Goal: Task Accomplishment & Management: Manage account settings

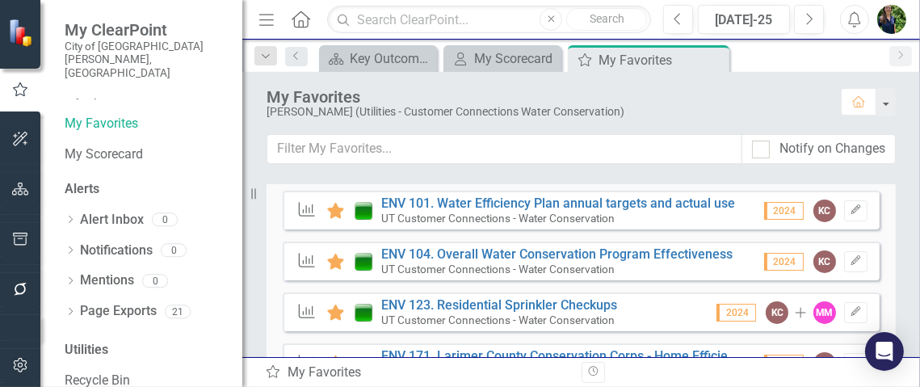
scroll to position [403, 0]
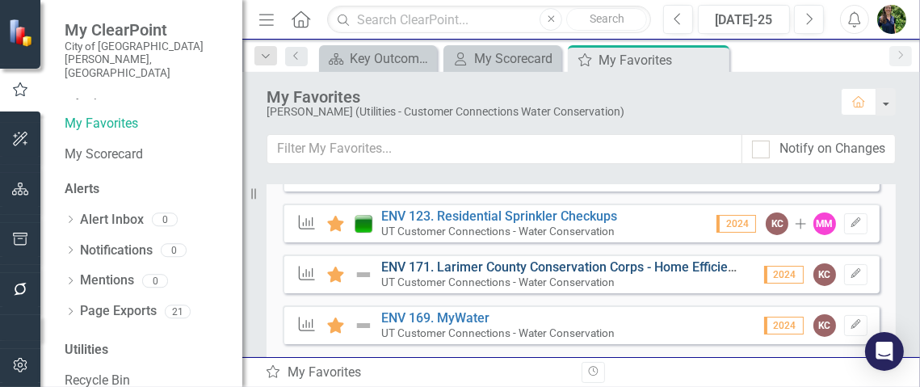
click at [441, 267] on link "ENV 171. Larimer County Conservation Corps - Home Efficiency Assessment (water)" at bounding box center [625, 266] width 488 height 15
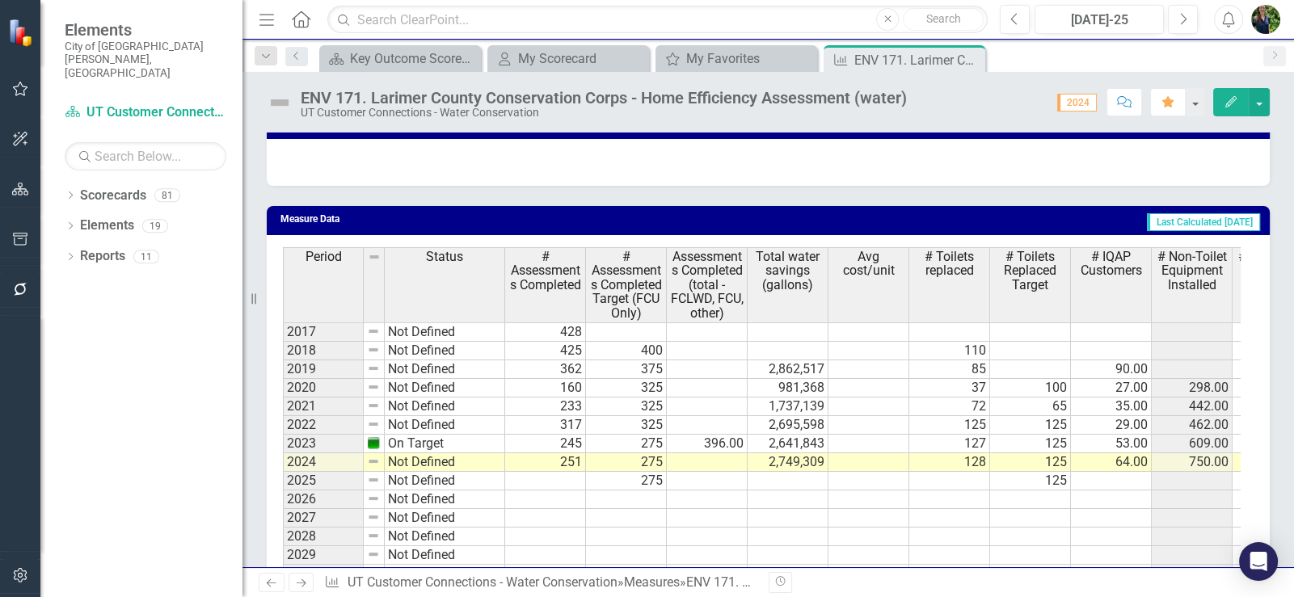
scroll to position [1778, 0]
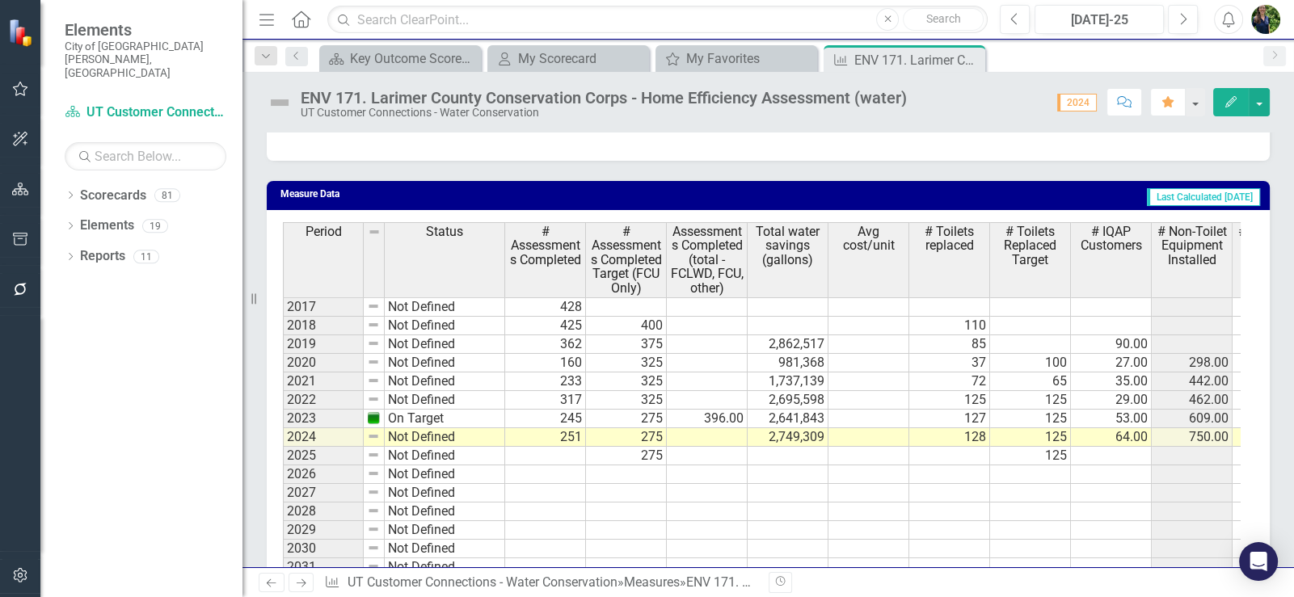
click at [545, 386] on td at bounding box center [545, 456] width 81 height 19
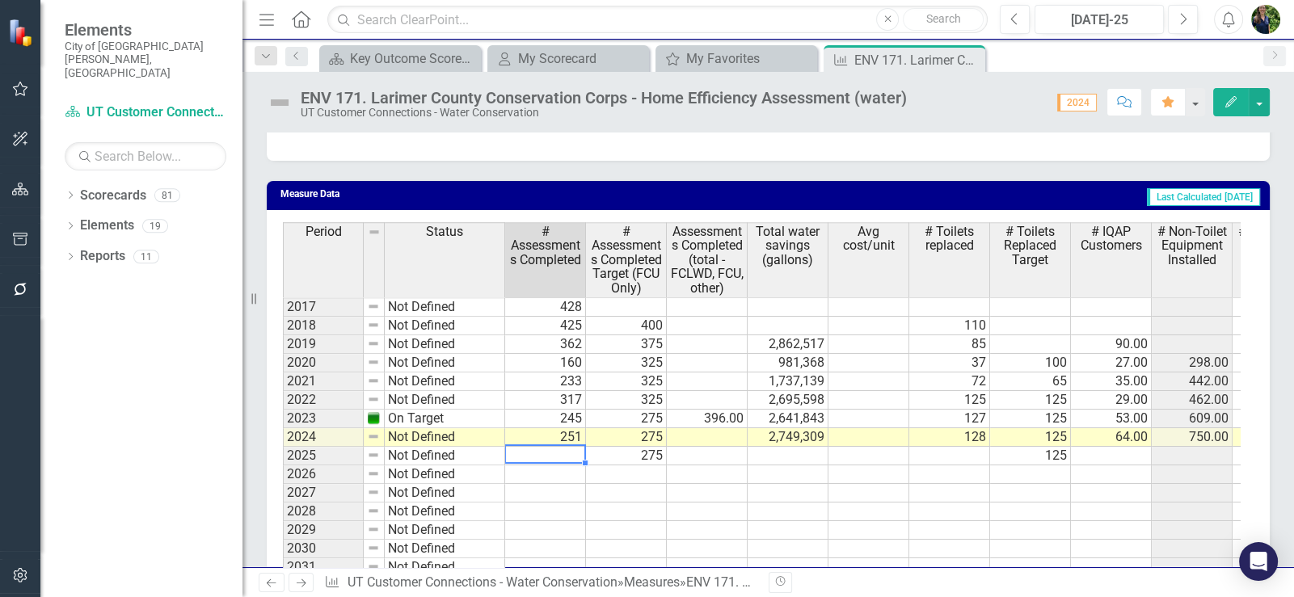
click at [550, 386] on td at bounding box center [545, 456] width 81 height 19
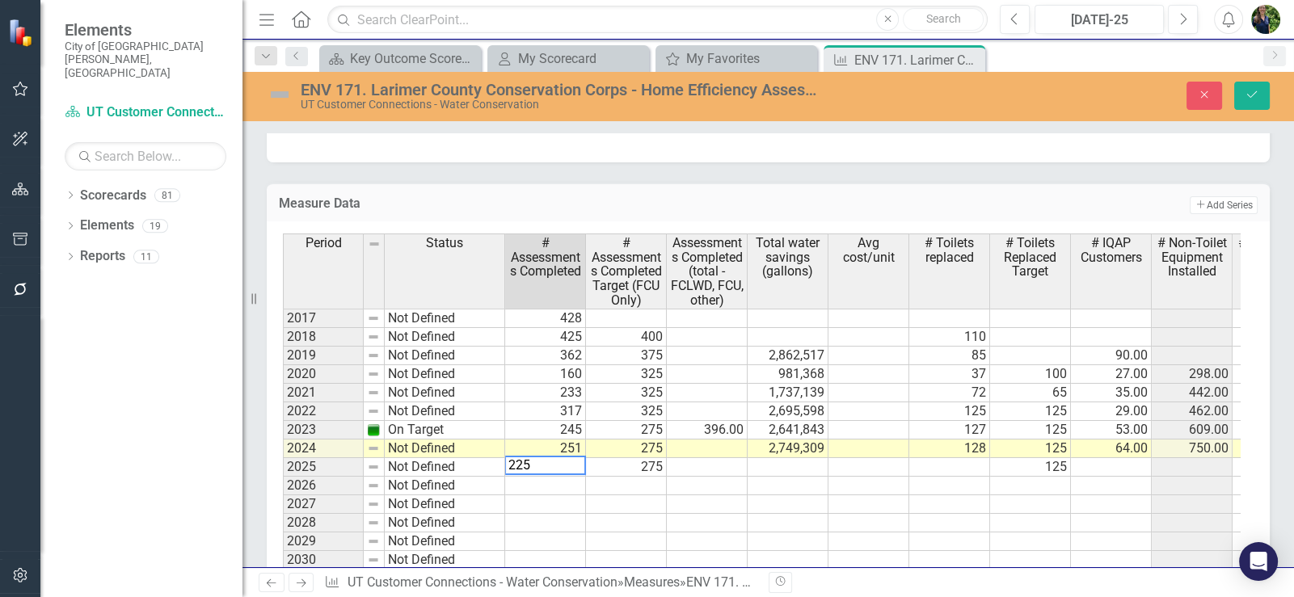
type textarea "225"
click at [698, 386] on td at bounding box center [707, 467] width 81 height 19
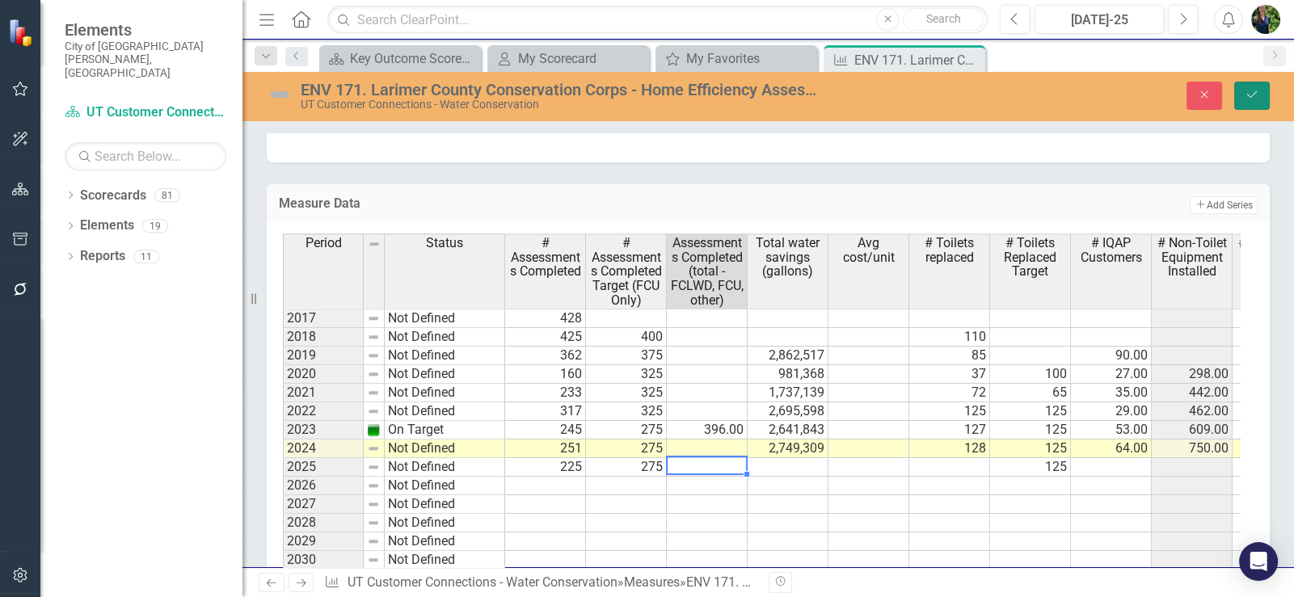
click at [920, 97] on icon "Save" at bounding box center [1251, 94] width 15 height 11
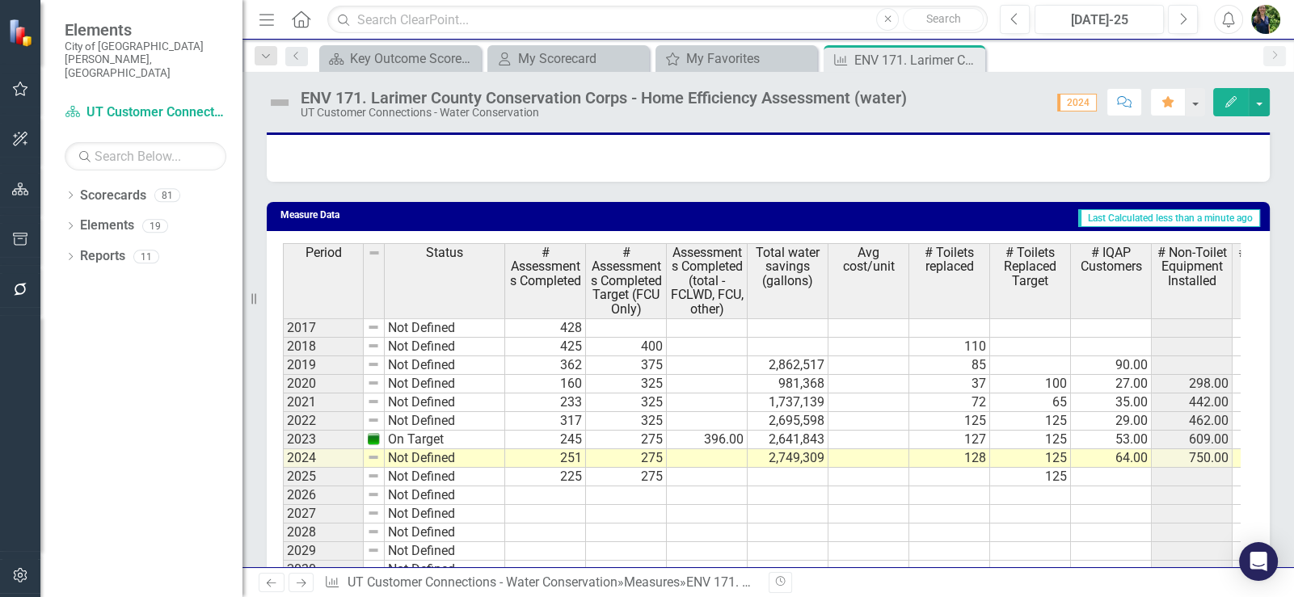
scroll to position [1837, 0]
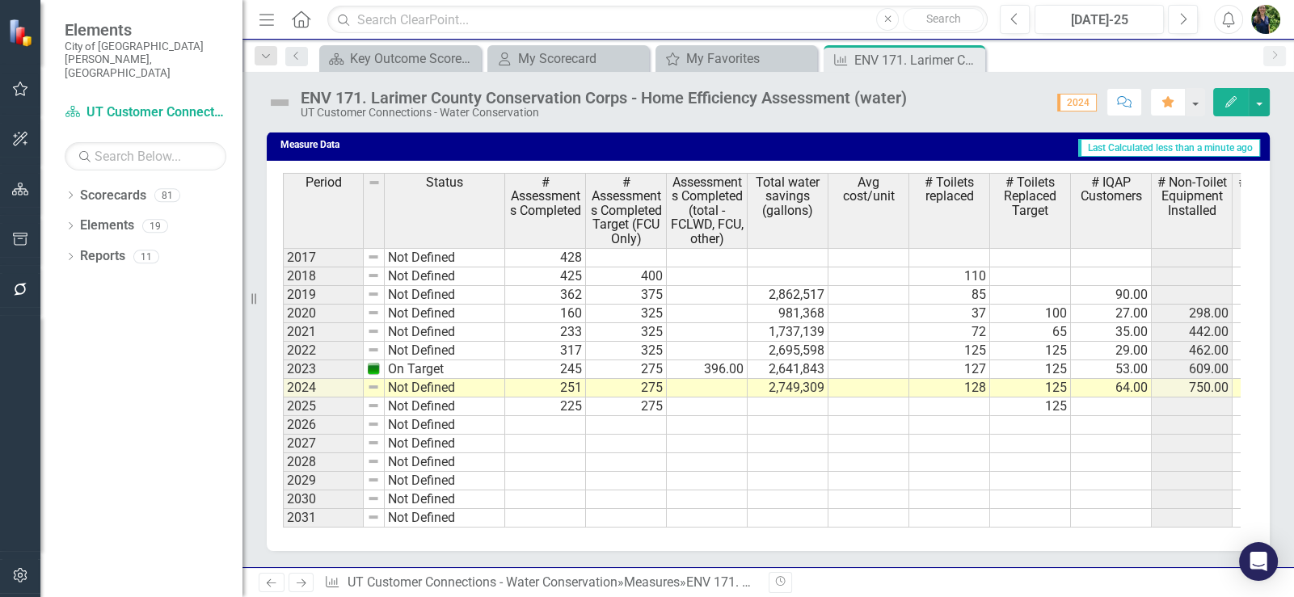
click at [283, 386] on div "Period Status # Assessments Completed # Assessments Completed Target (FCU Only)…" at bounding box center [283, 350] width 0 height 355
click at [920, 386] on td at bounding box center [949, 407] width 81 height 19
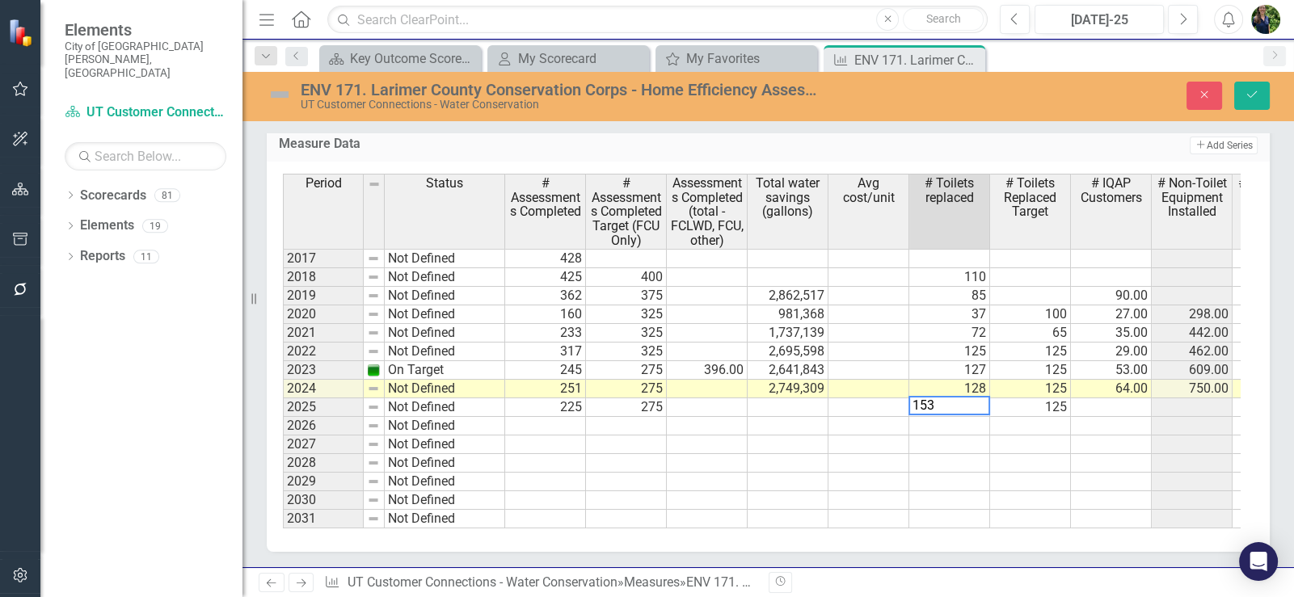
type textarea "153"
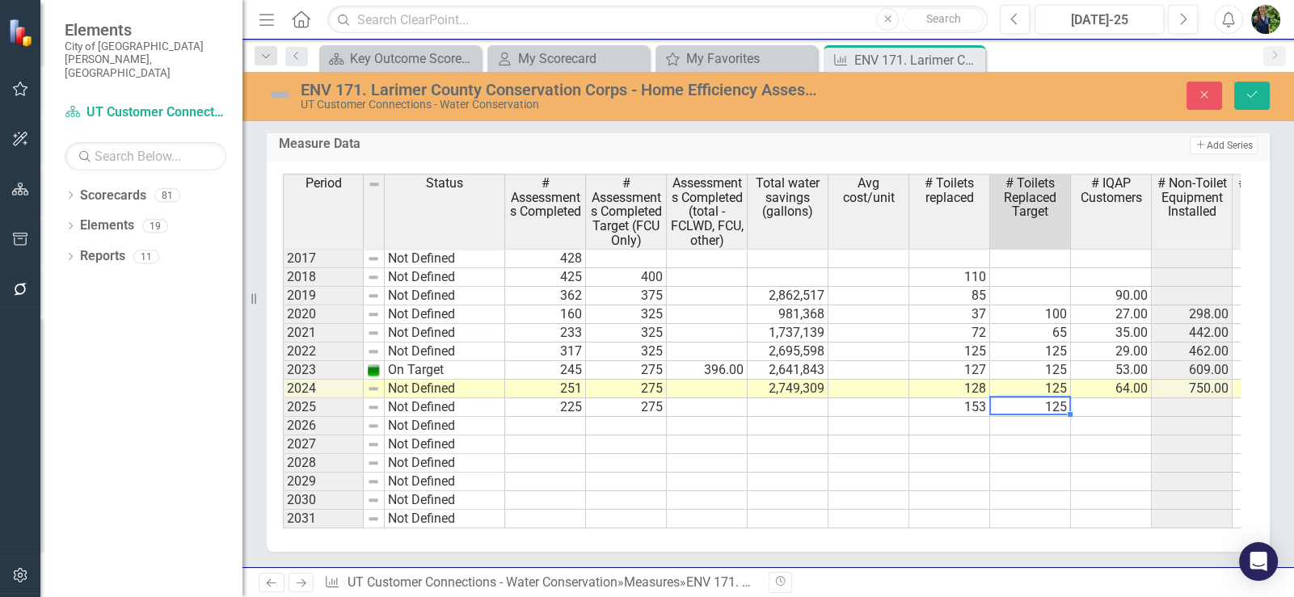
click at [920, 386] on td "125" at bounding box center [1030, 407] width 81 height 19
click at [920, 386] on td "153" at bounding box center [949, 407] width 81 height 19
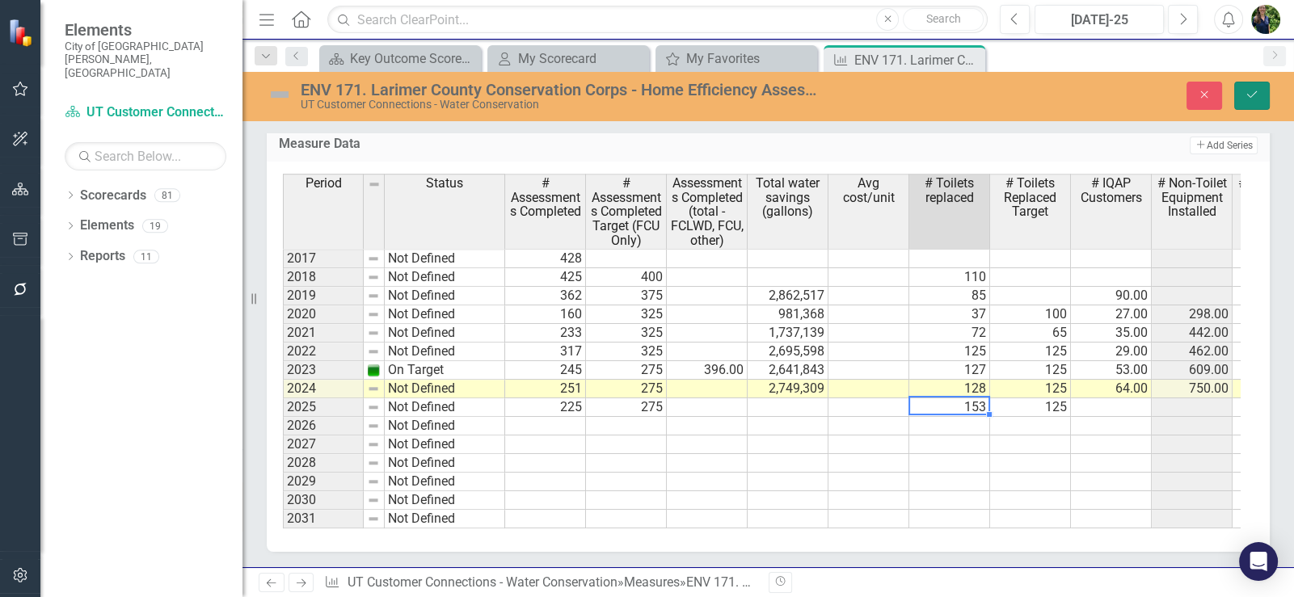
click at [920, 96] on icon "Save" at bounding box center [1251, 94] width 15 height 11
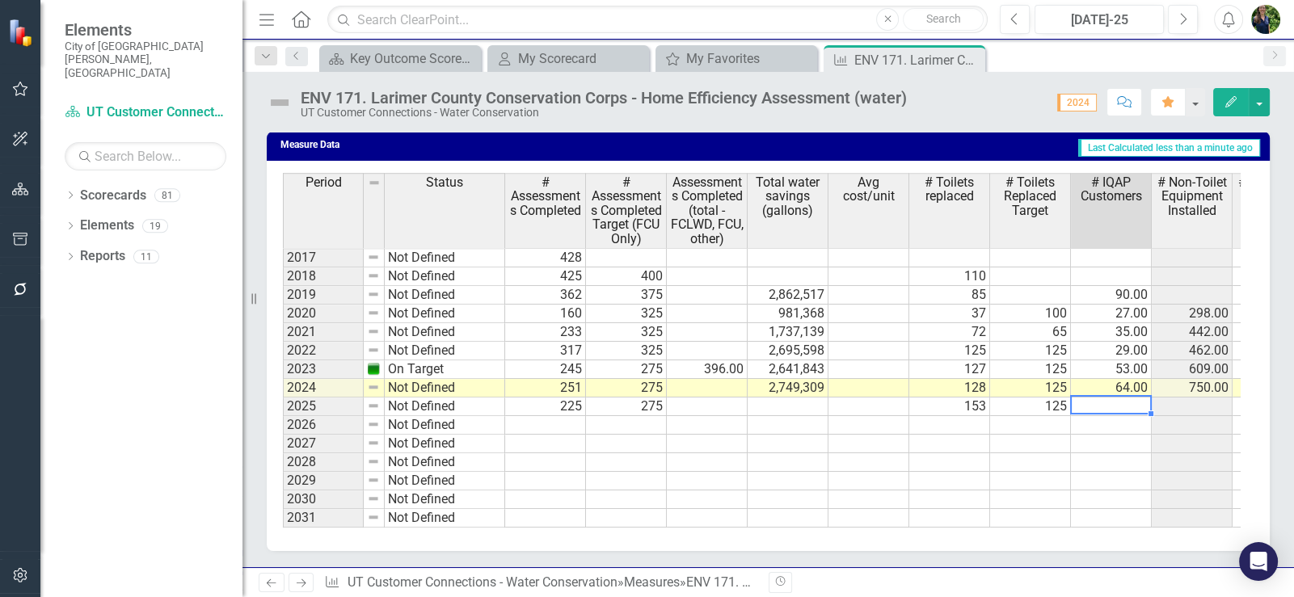
click at [920, 386] on td at bounding box center [1111, 407] width 81 height 19
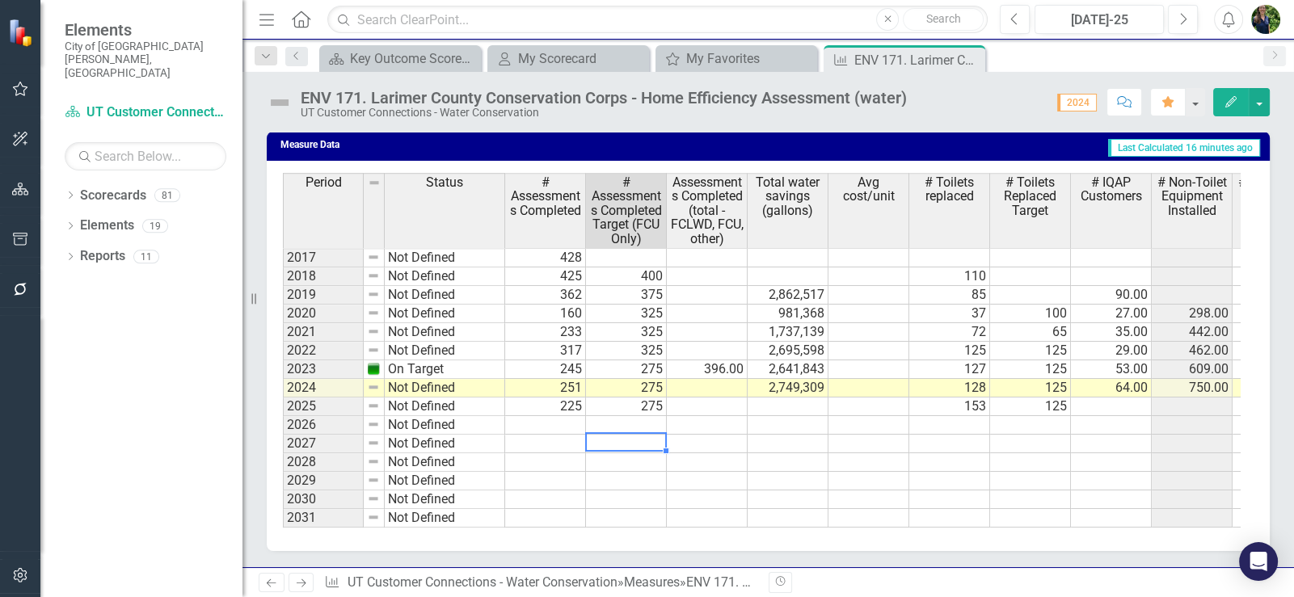
click at [604, 386] on td at bounding box center [626, 444] width 81 height 19
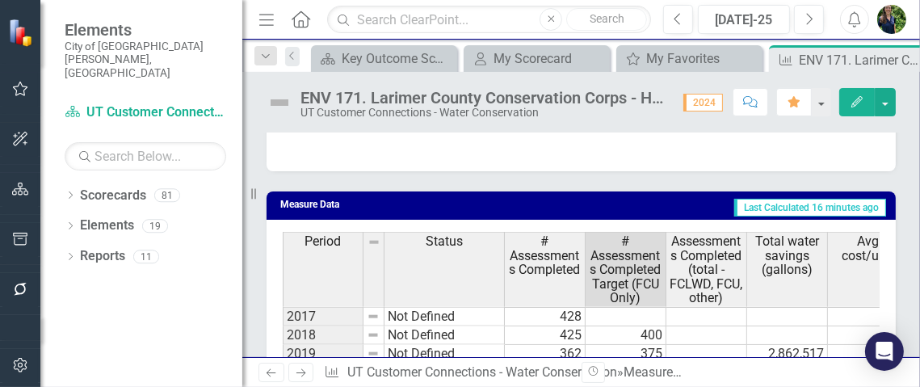
scroll to position [1976, 0]
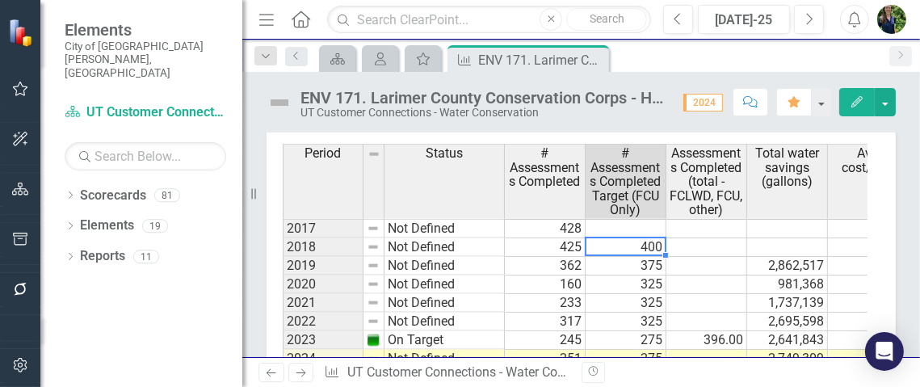
click at [632, 257] on td "400" at bounding box center [626, 247] width 81 height 19
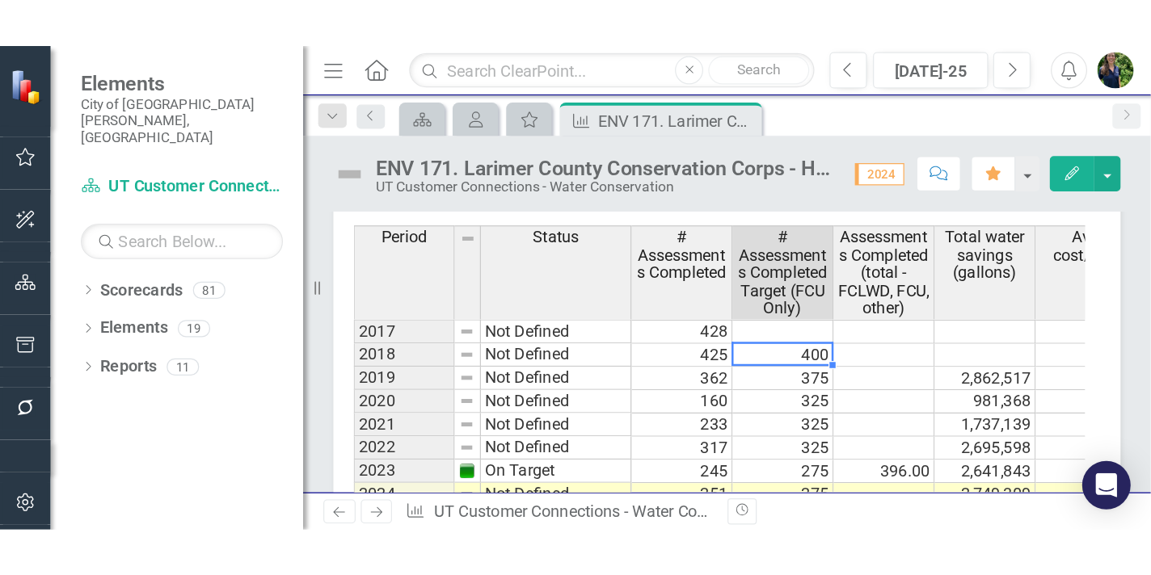
scroll to position [2057, 0]
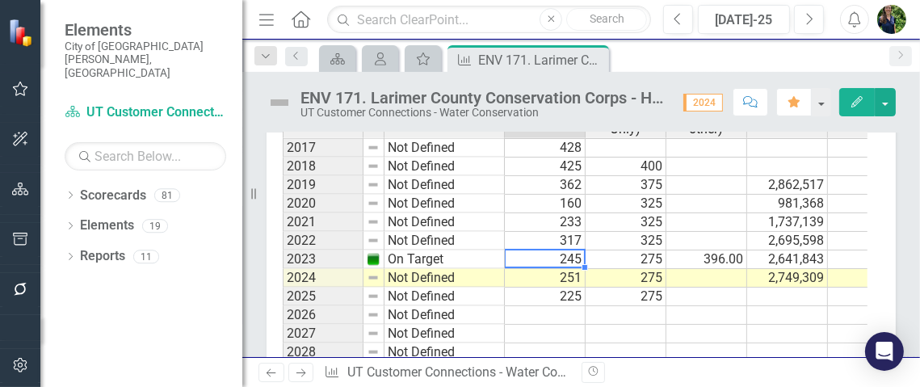
click at [542, 269] on td "245" at bounding box center [545, 259] width 81 height 19
click at [682, 288] on td at bounding box center [707, 278] width 81 height 19
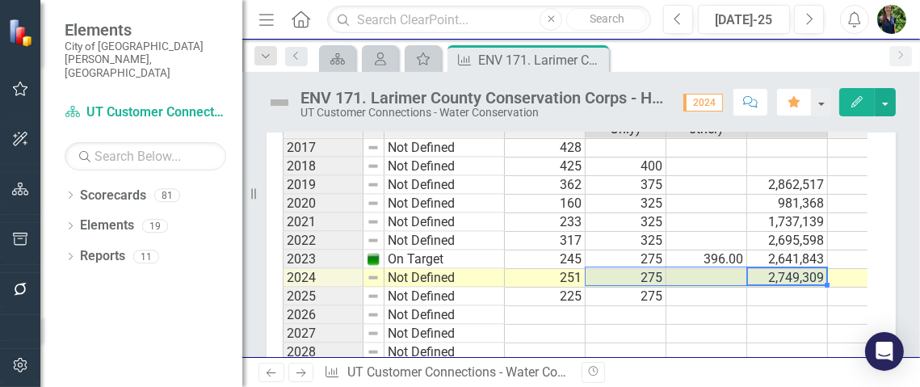
drag, startPoint x: 823, startPoint y: 289, endPoint x: 663, endPoint y: 289, distance: 160.8
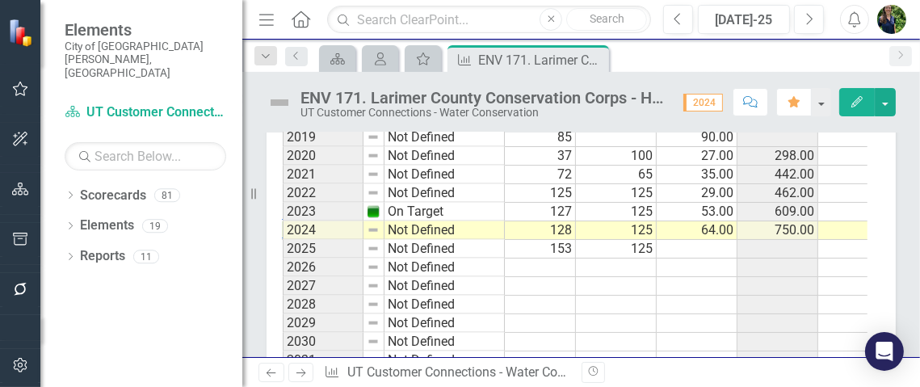
scroll to position [2025, 0]
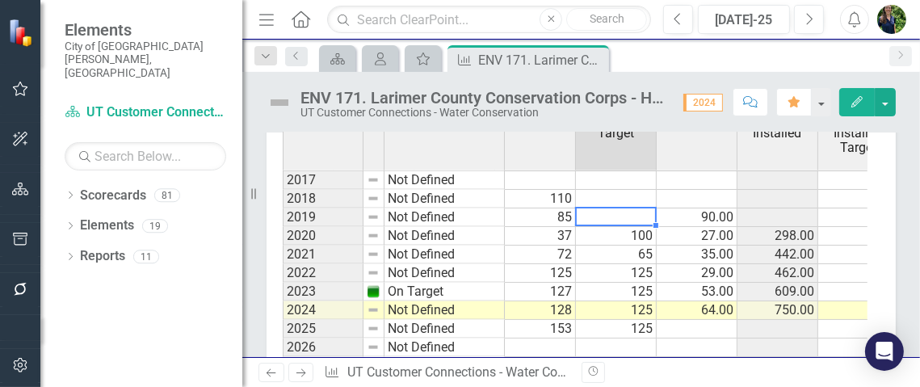
click at [621, 226] on td at bounding box center [616, 217] width 81 height 19
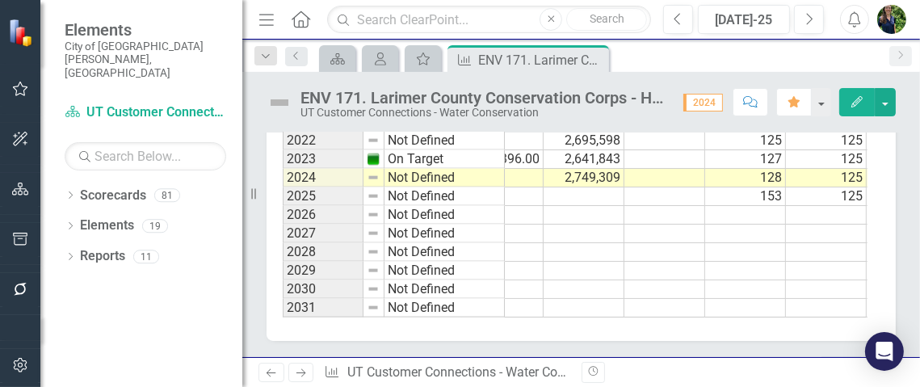
scroll to position [0, 43]
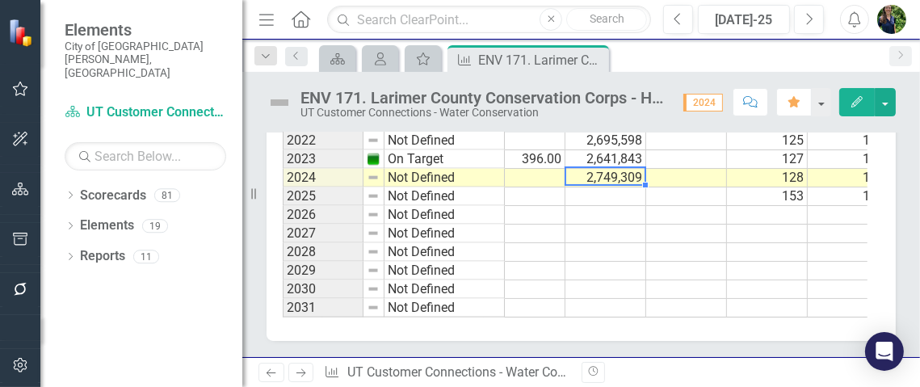
click at [617, 169] on td "2,749,309" at bounding box center [606, 178] width 81 height 19
drag, startPoint x: 644, startPoint y: 176, endPoint x: 645, endPoint y: 189, distance: 13.0
click at [101, 318] on div at bounding box center [101, 318] width 0 height 0
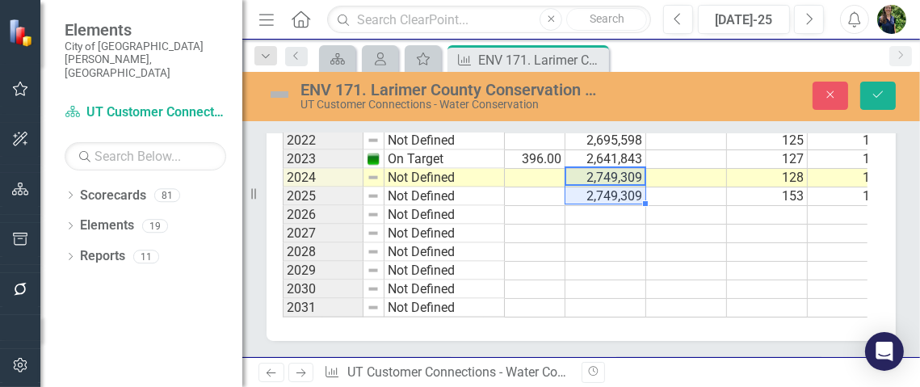
click at [608, 187] on td "2,749,309" at bounding box center [606, 196] width 81 height 19
click at [836, 103] on button "Close" at bounding box center [831, 96] width 36 height 28
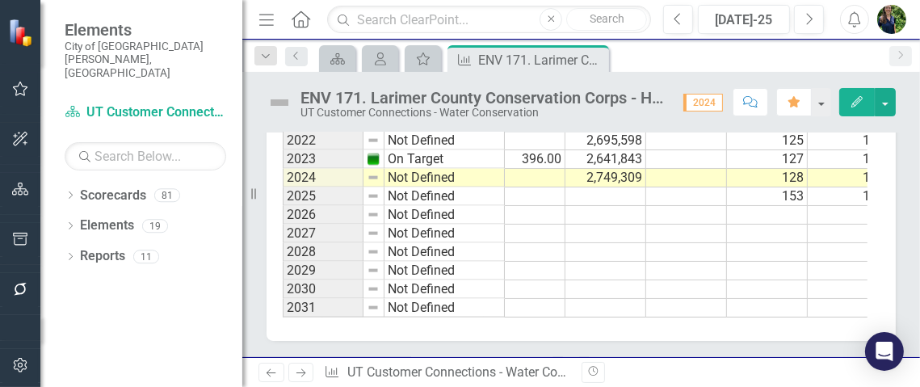
click at [610, 187] on td at bounding box center [606, 196] width 81 height 19
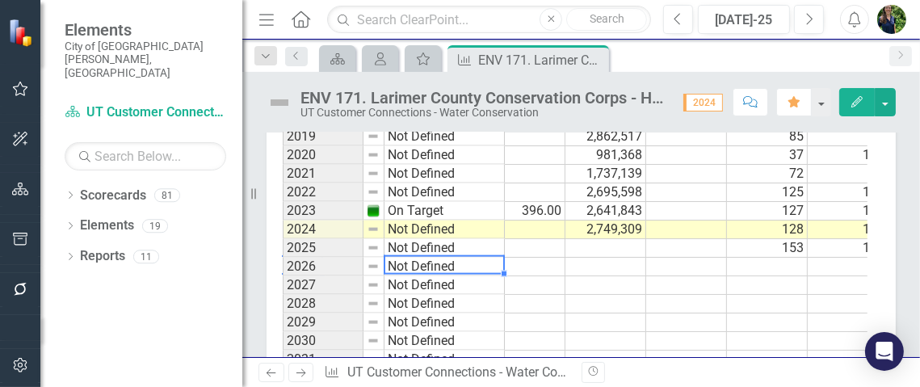
click at [497, 276] on td "Not Defined" at bounding box center [445, 267] width 120 height 19
click at [566, 314] on td at bounding box center [606, 304] width 81 height 19
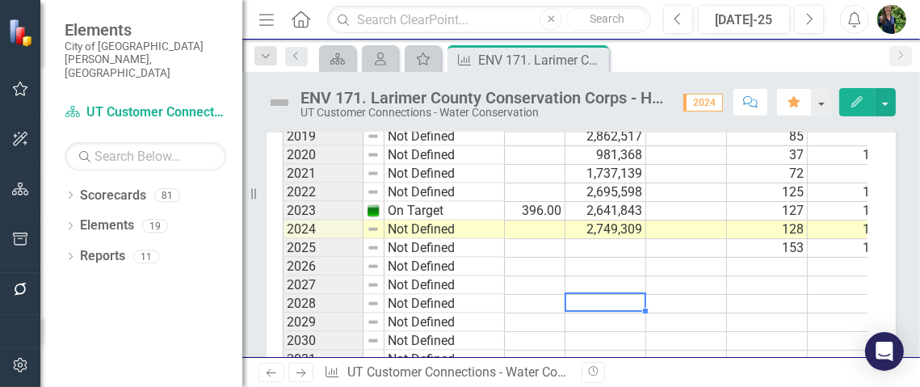
click at [622, 258] on td at bounding box center [606, 248] width 81 height 19
